Goal: Transaction & Acquisition: Purchase product/service

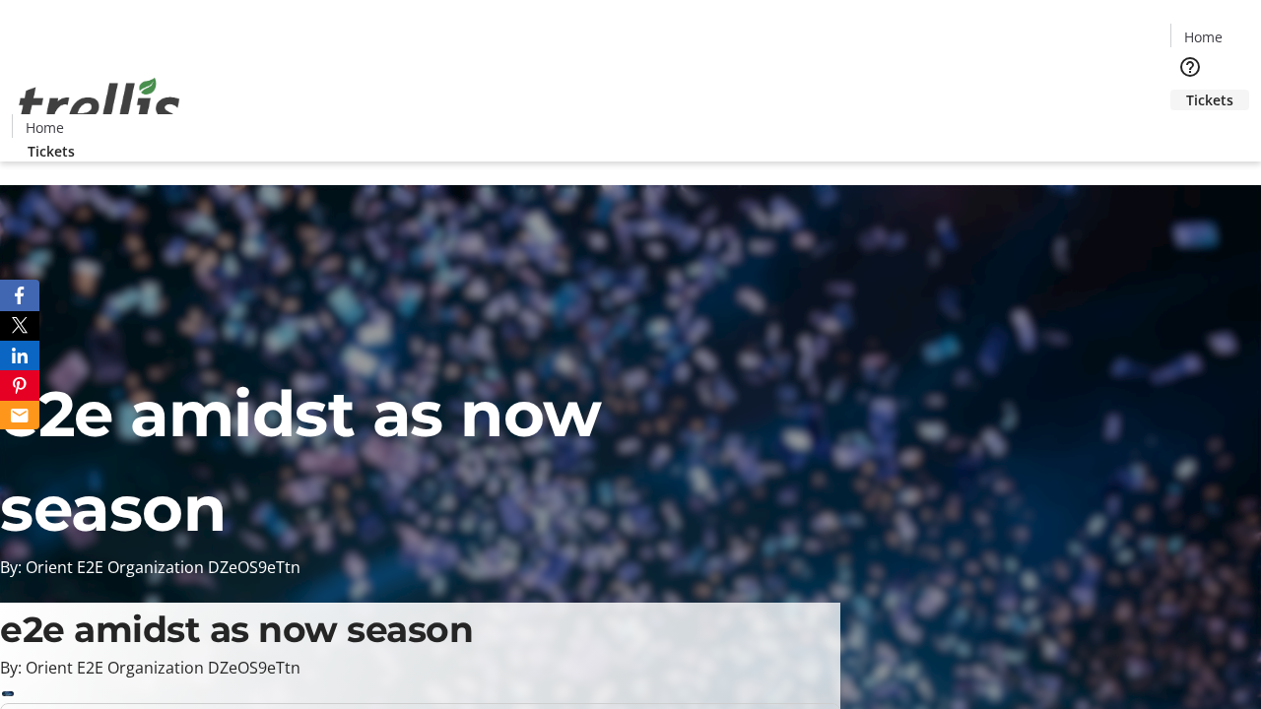
click at [1186, 90] on span "Tickets" at bounding box center [1209, 100] width 47 height 21
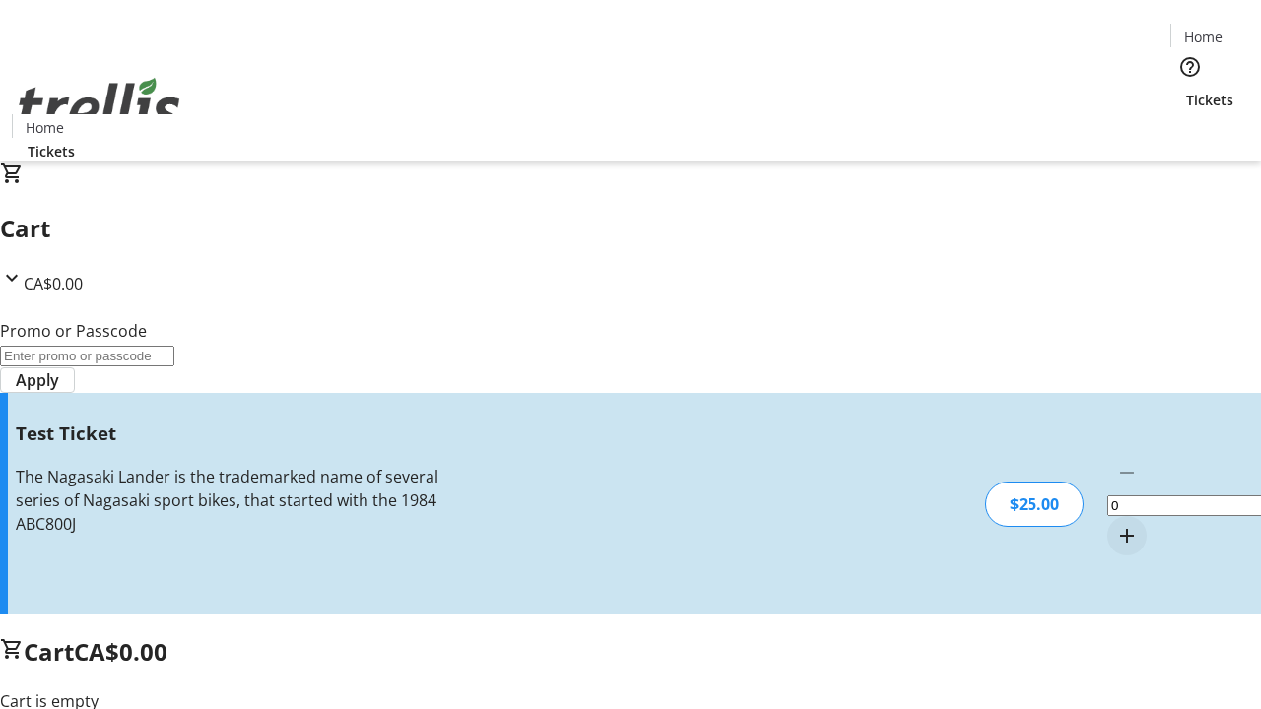
click at [1115, 524] on mat-icon "Increment by one" at bounding box center [1127, 536] width 24 height 24
type input "1"
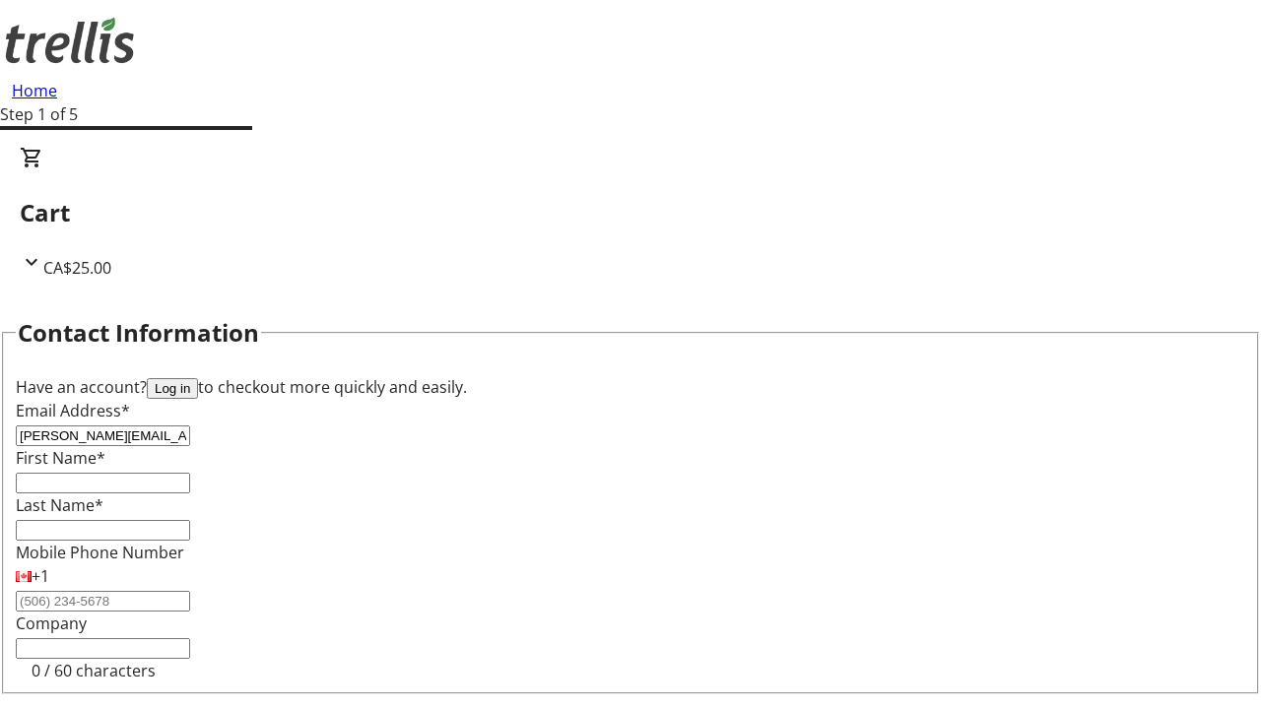
type input "[PERSON_NAME][EMAIL_ADDRESS][DOMAIN_NAME]"
type input "[PERSON_NAME]"
type input "Ernser"
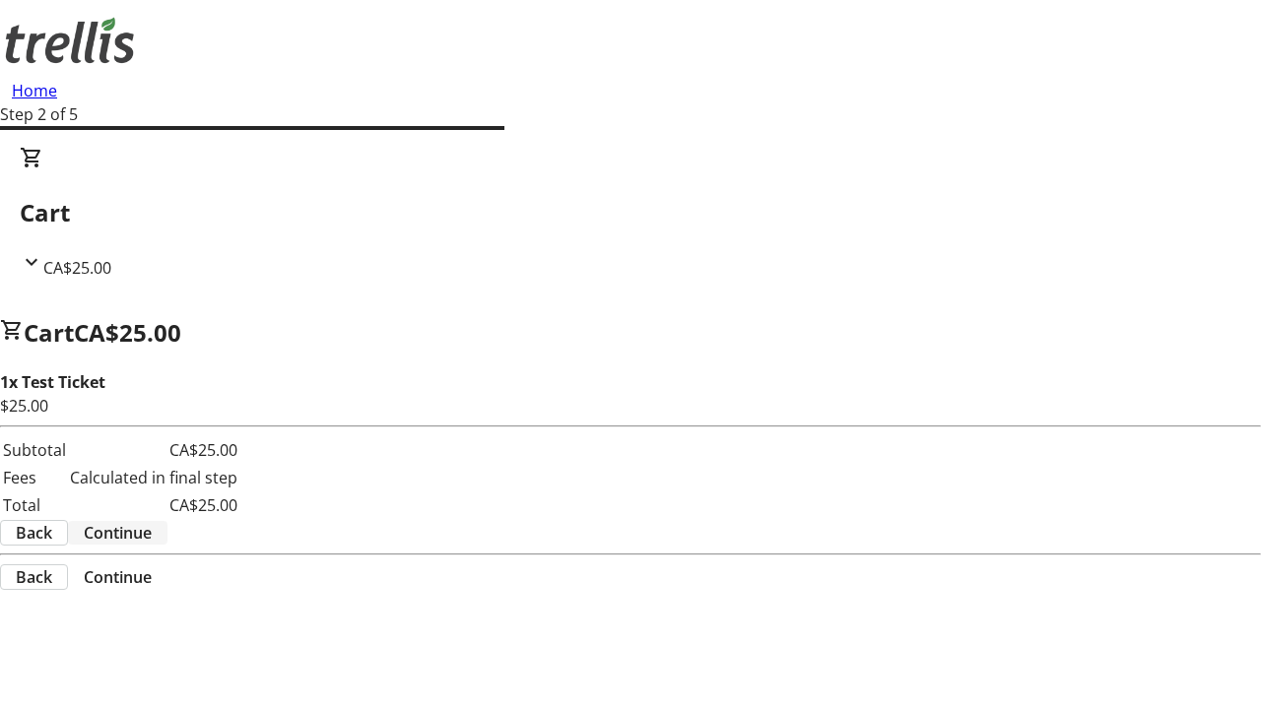
click at [152, 521] on span "Continue" at bounding box center [118, 533] width 68 height 24
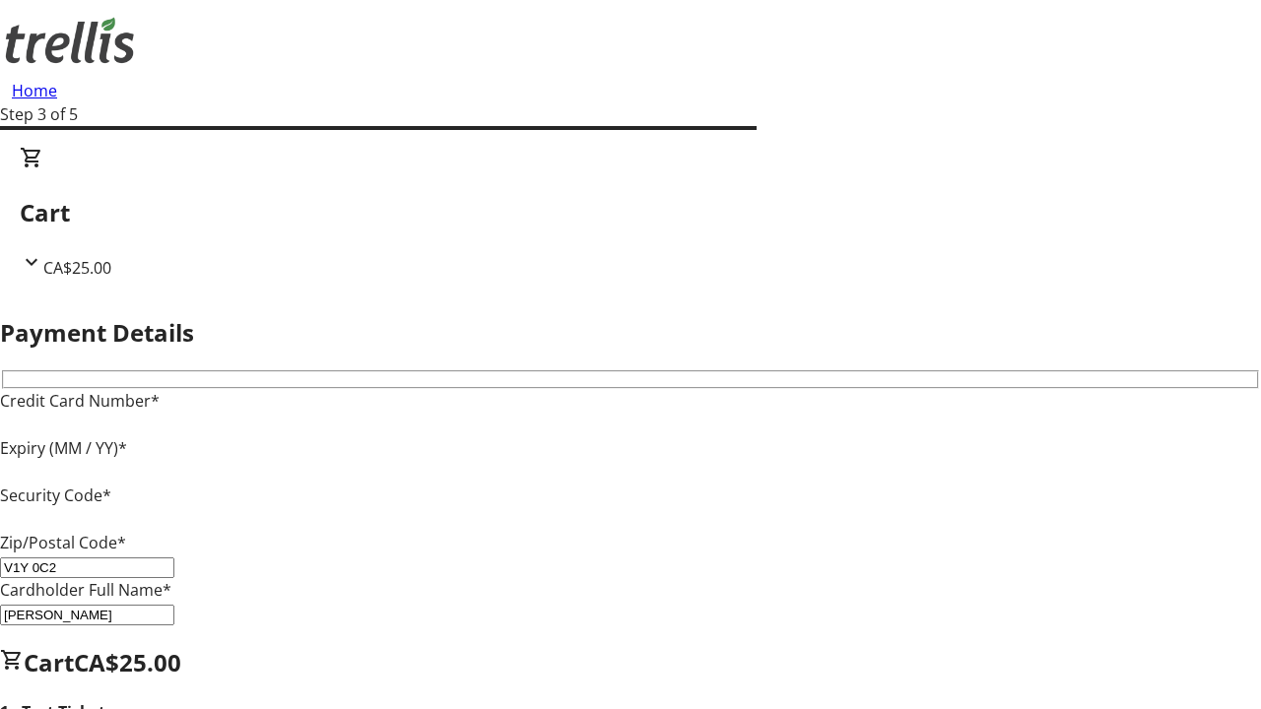
type input "V1Y 0C2"
